Goal: Navigation & Orientation: Go to known website

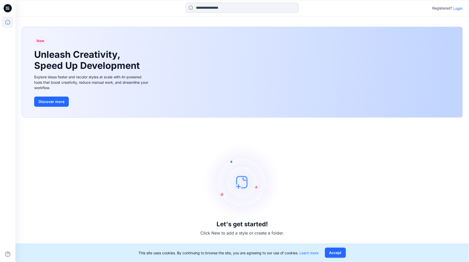
click at [462, 8] on p "Login" at bounding box center [458, 8] width 9 height 5
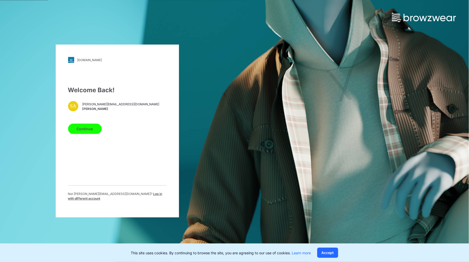
click at [84, 132] on button "Continue" at bounding box center [85, 129] width 34 height 10
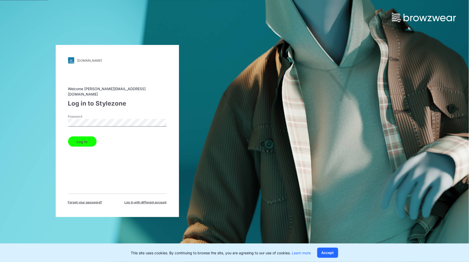
click at [88, 140] on button "Log in" at bounding box center [82, 141] width 29 height 10
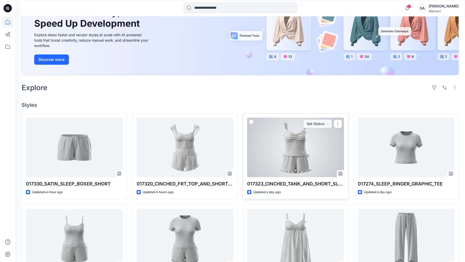
scroll to position [59, 0]
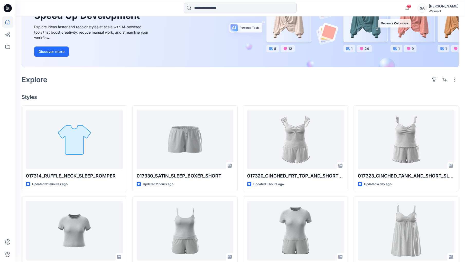
scroll to position [57, 0]
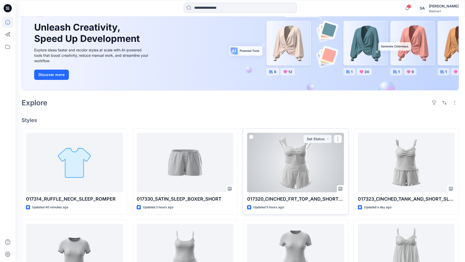
scroll to position [57, 0]
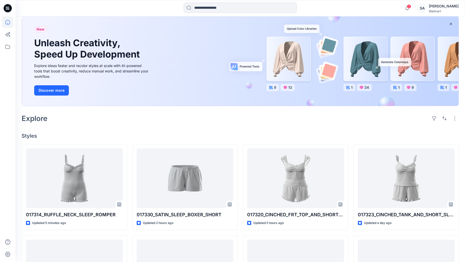
scroll to position [57, 0]
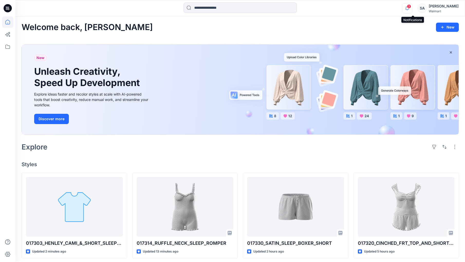
click at [412, 4] on icon "button" at bounding box center [407, 8] width 10 height 10
click at [283, 19] on div "Welcome back, Sandra New New Unleash Creativity, Speed Up Development Explore i…" at bounding box center [240, 240] width 450 height 449
